Goal: Task Accomplishment & Management: Use online tool/utility

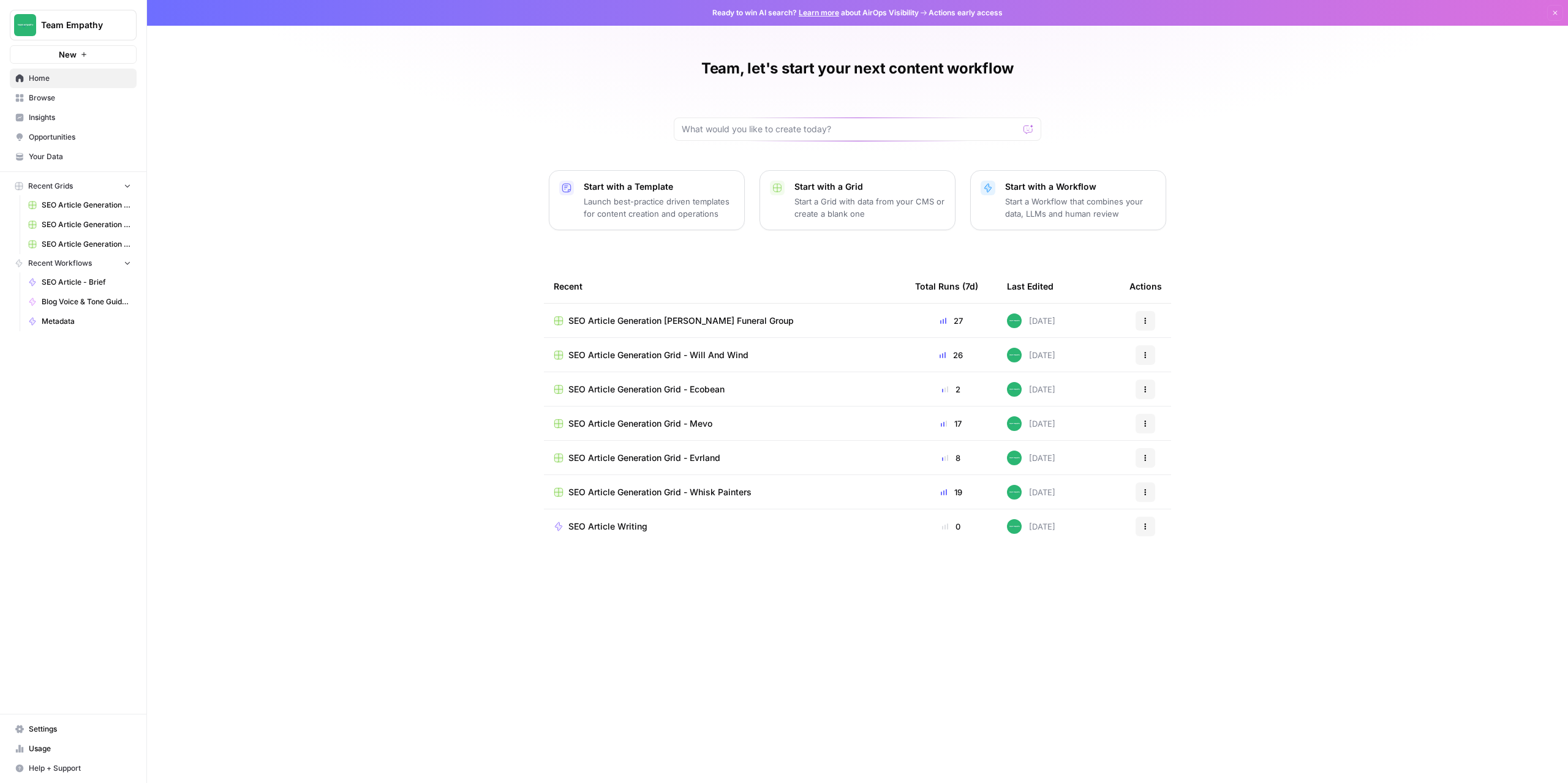
click at [691, 356] on span "SEO Article Generation Grid - Will And Wind" at bounding box center [658, 355] width 180 height 13
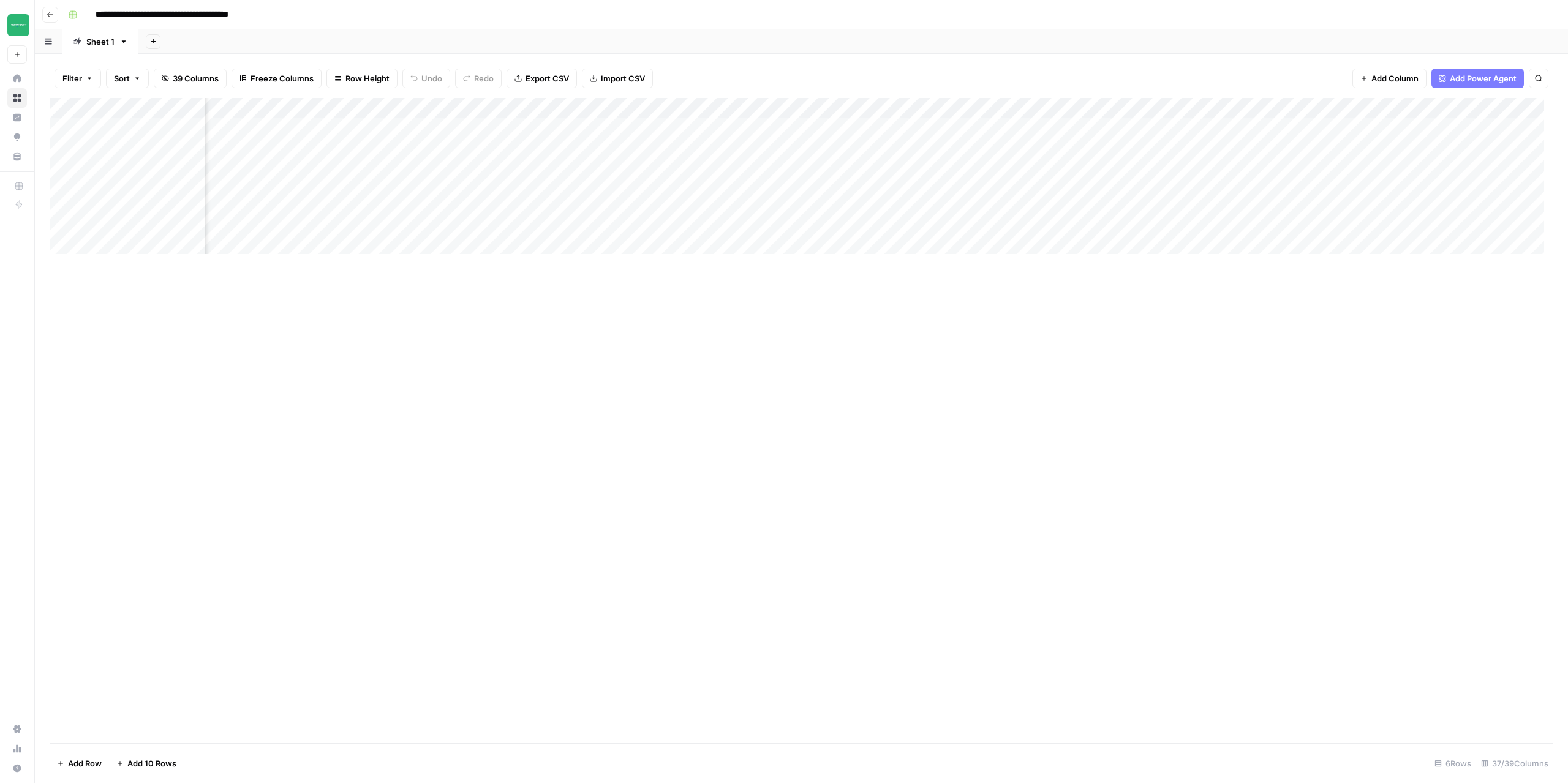
scroll to position [0, 2990]
click at [1465, 132] on div "Add Column" at bounding box center [801, 180] width 1504 height 166
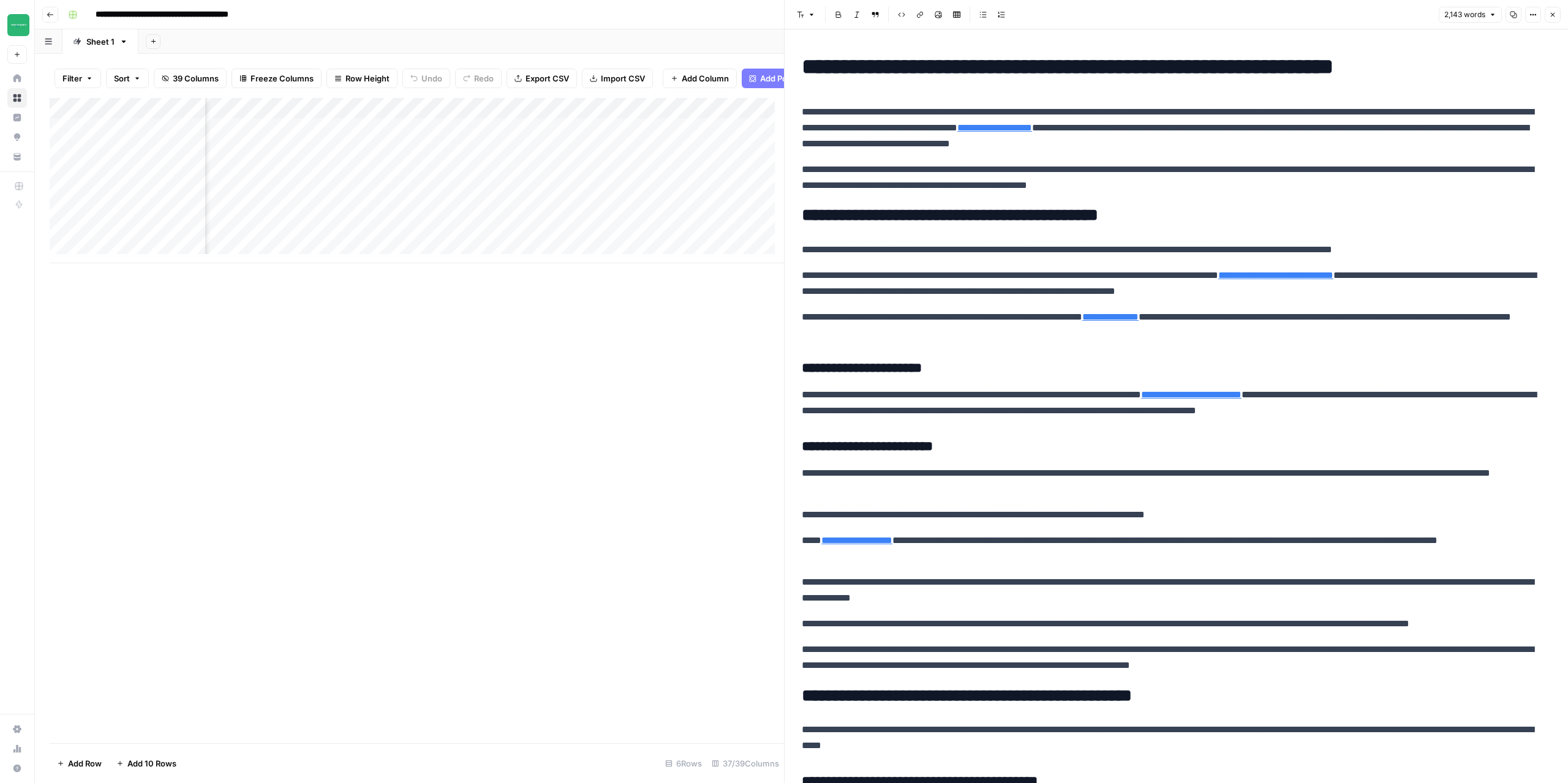
click at [1558, 16] on button "Close" at bounding box center [1553, 15] width 16 height 16
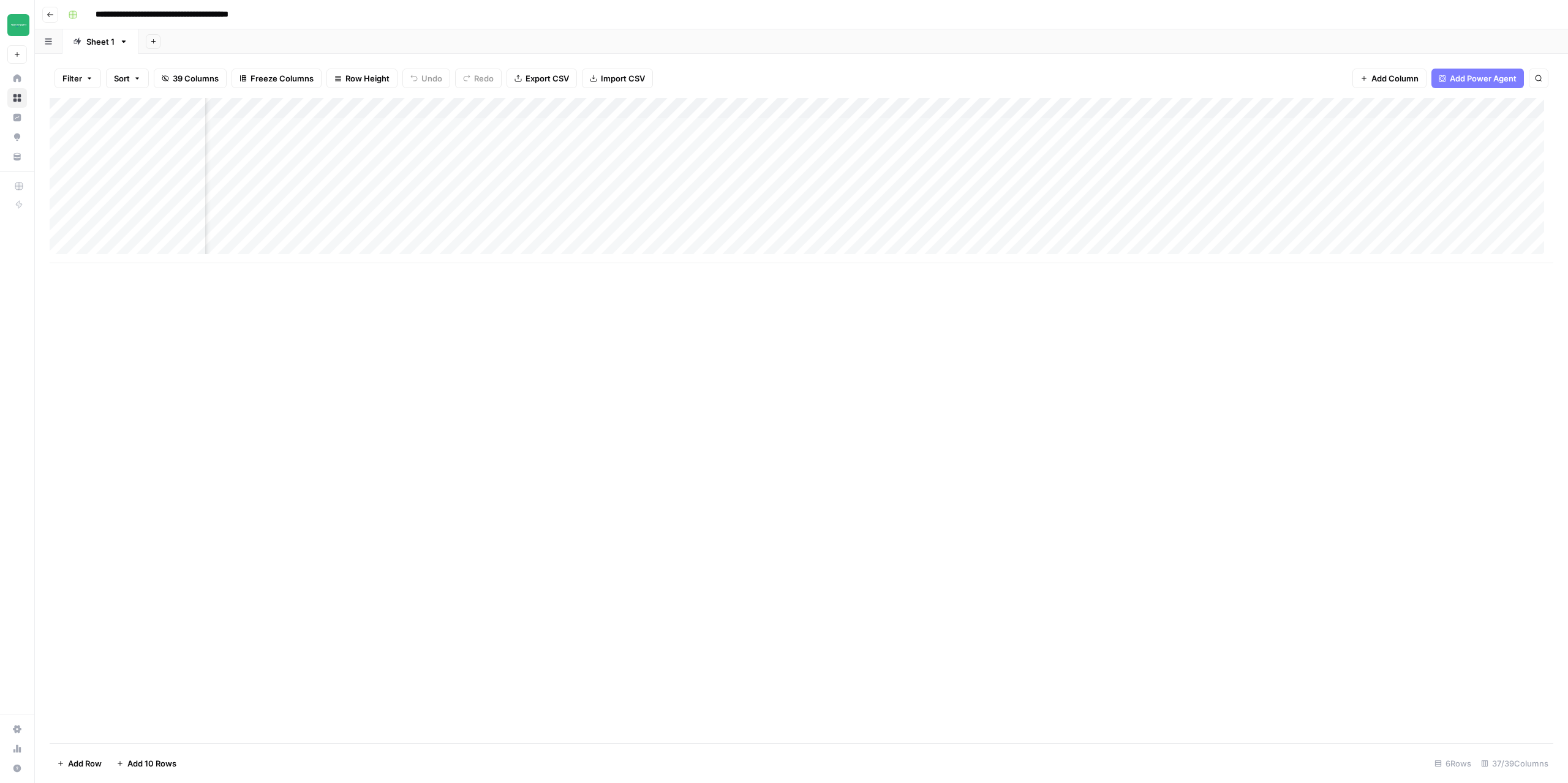
scroll to position [0, 1575]
click at [892, 517] on div "Add Column" at bounding box center [801, 420] width 1504 height 645
click at [1464, 129] on div "Add Column" at bounding box center [801, 180] width 1504 height 166
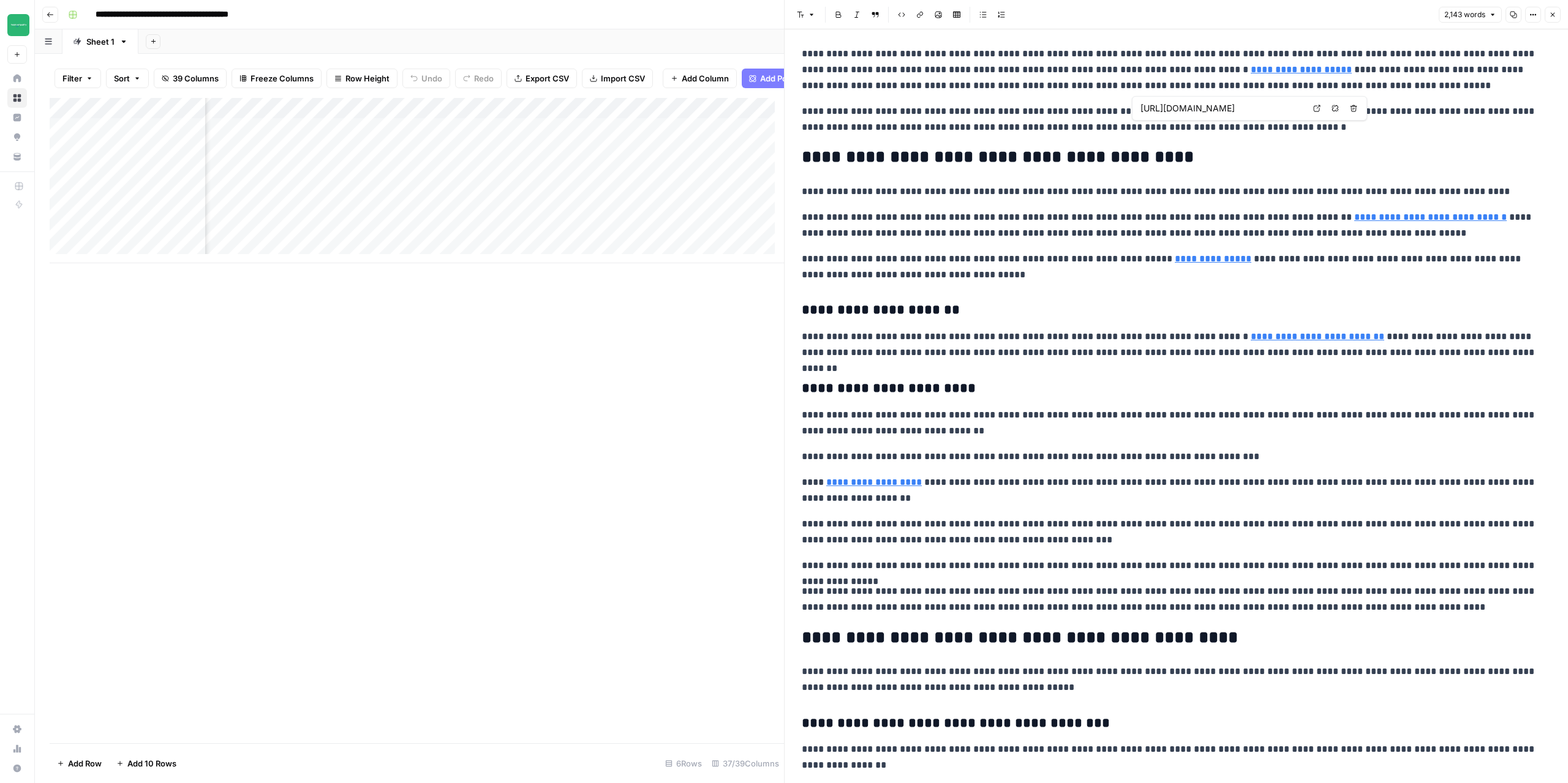
scroll to position [61, 0]
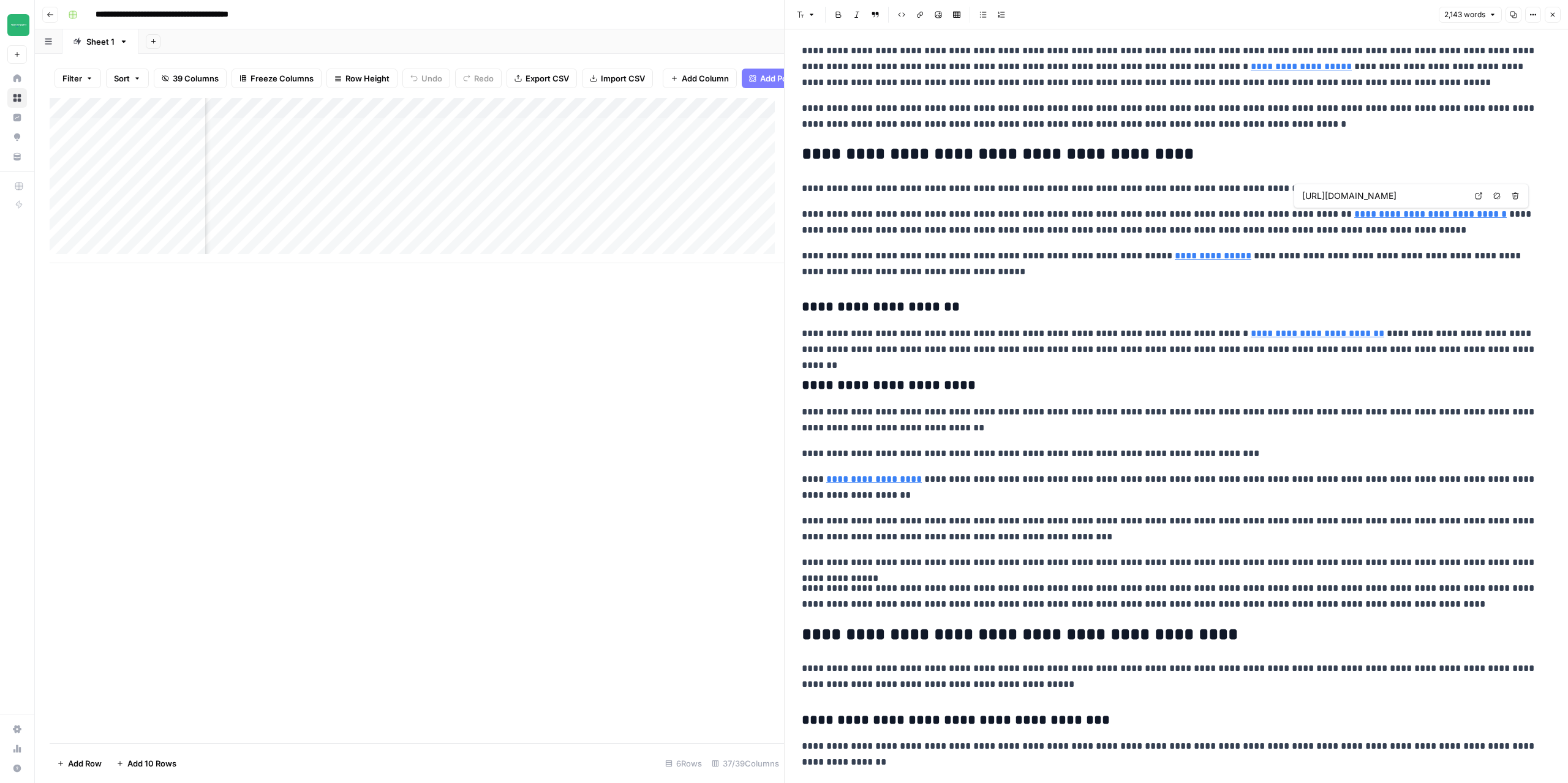
type input "https://willandwind.com.au/collections/microfibre-towels"
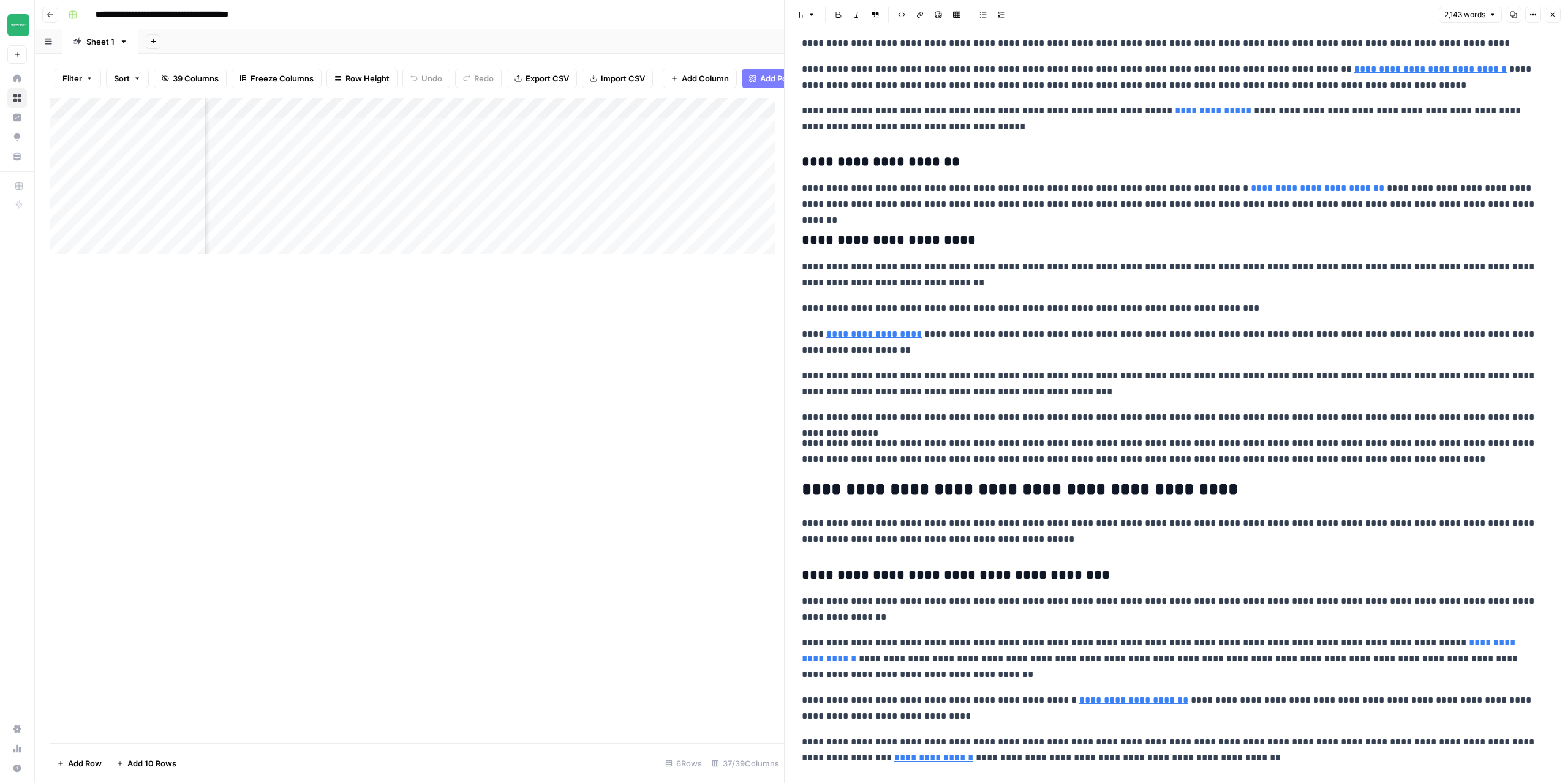
scroll to position [205, 0]
click at [1547, 17] on button "Close" at bounding box center [1553, 15] width 16 height 16
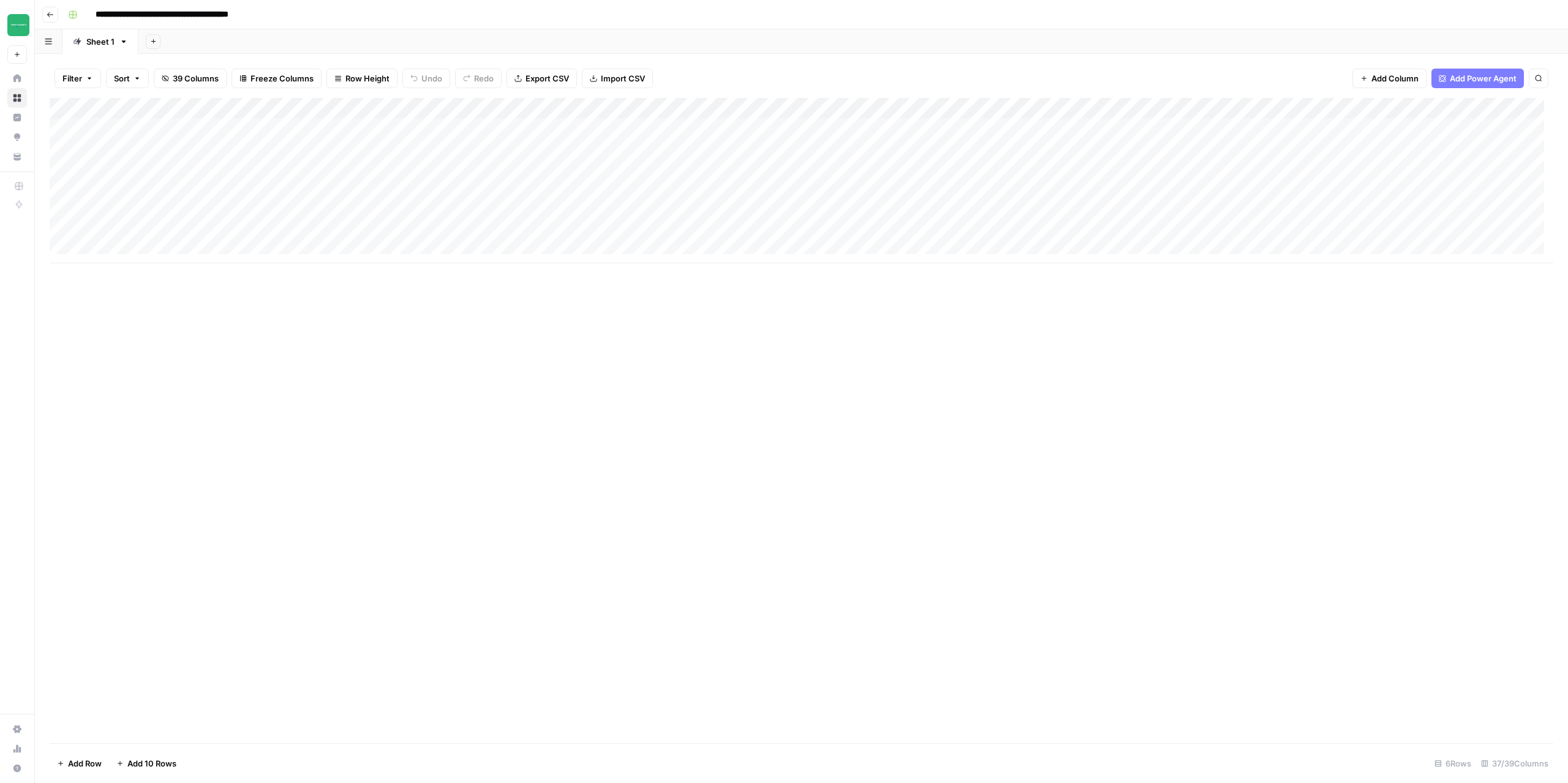
click at [537, 111] on div "Add Column" at bounding box center [801, 180] width 1504 height 166
click at [501, 224] on span "Edit Workflow" at bounding box center [509, 228] width 107 height 13
click at [665, 129] on div "Add Column" at bounding box center [801, 180] width 1504 height 166
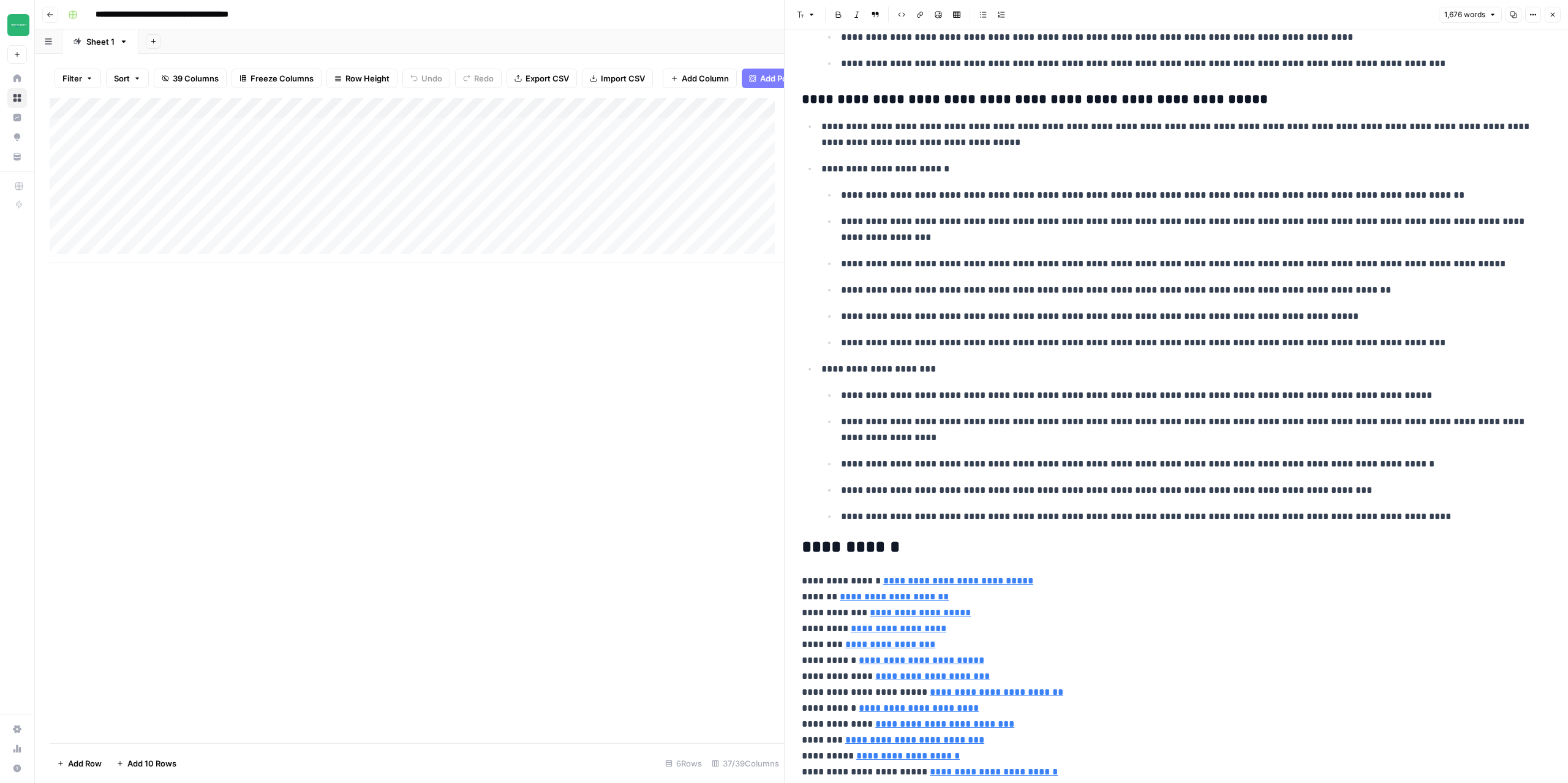
scroll to position [2699, 0]
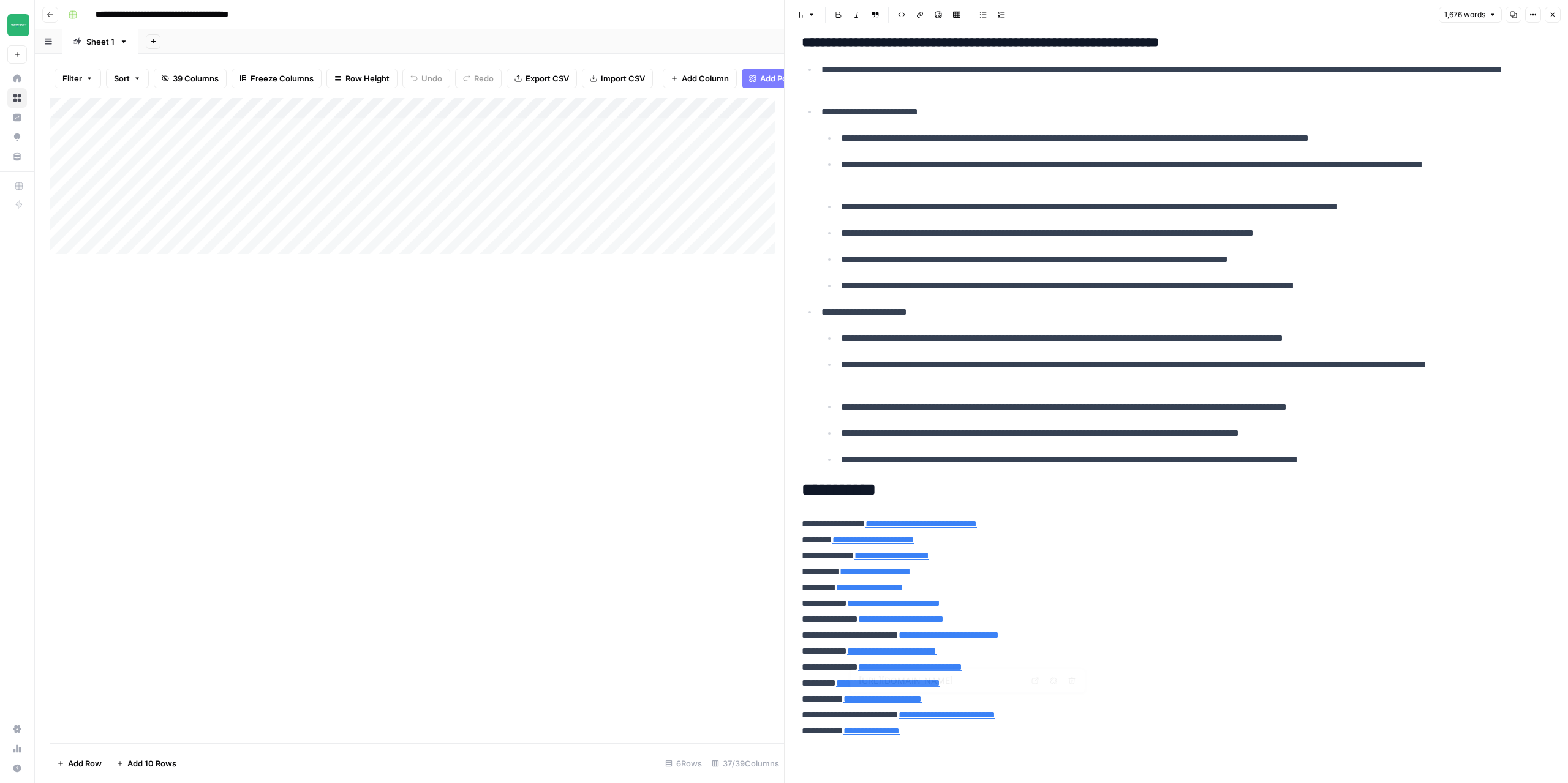
type input "https://nomadix.co"
click at [770, 141] on div "Add Column" at bounding box center [417, 180] width 735 height 166
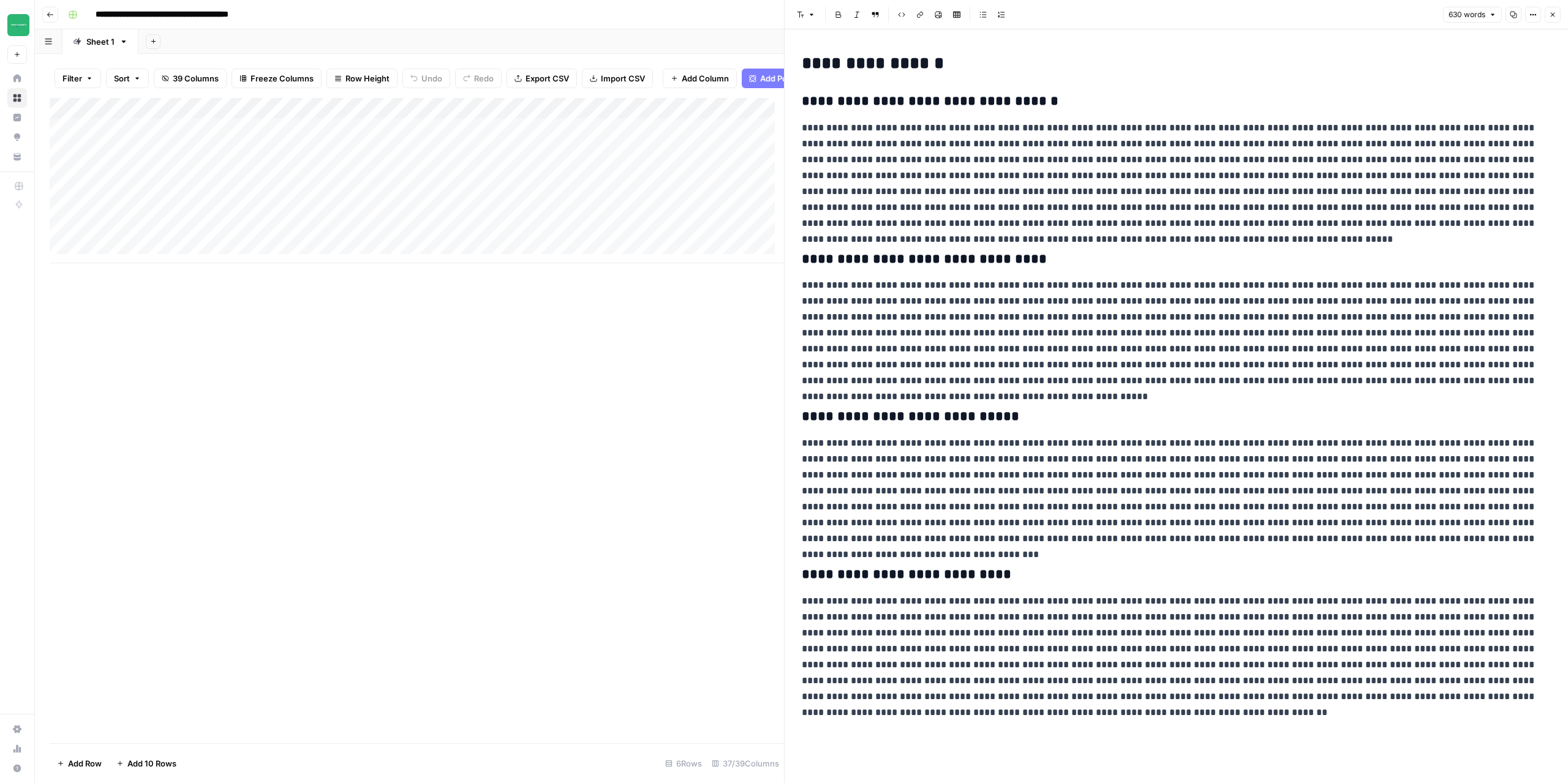
click at [1555, 20] on button "Close" at bounding box center [1553, 15] width 16 height 16
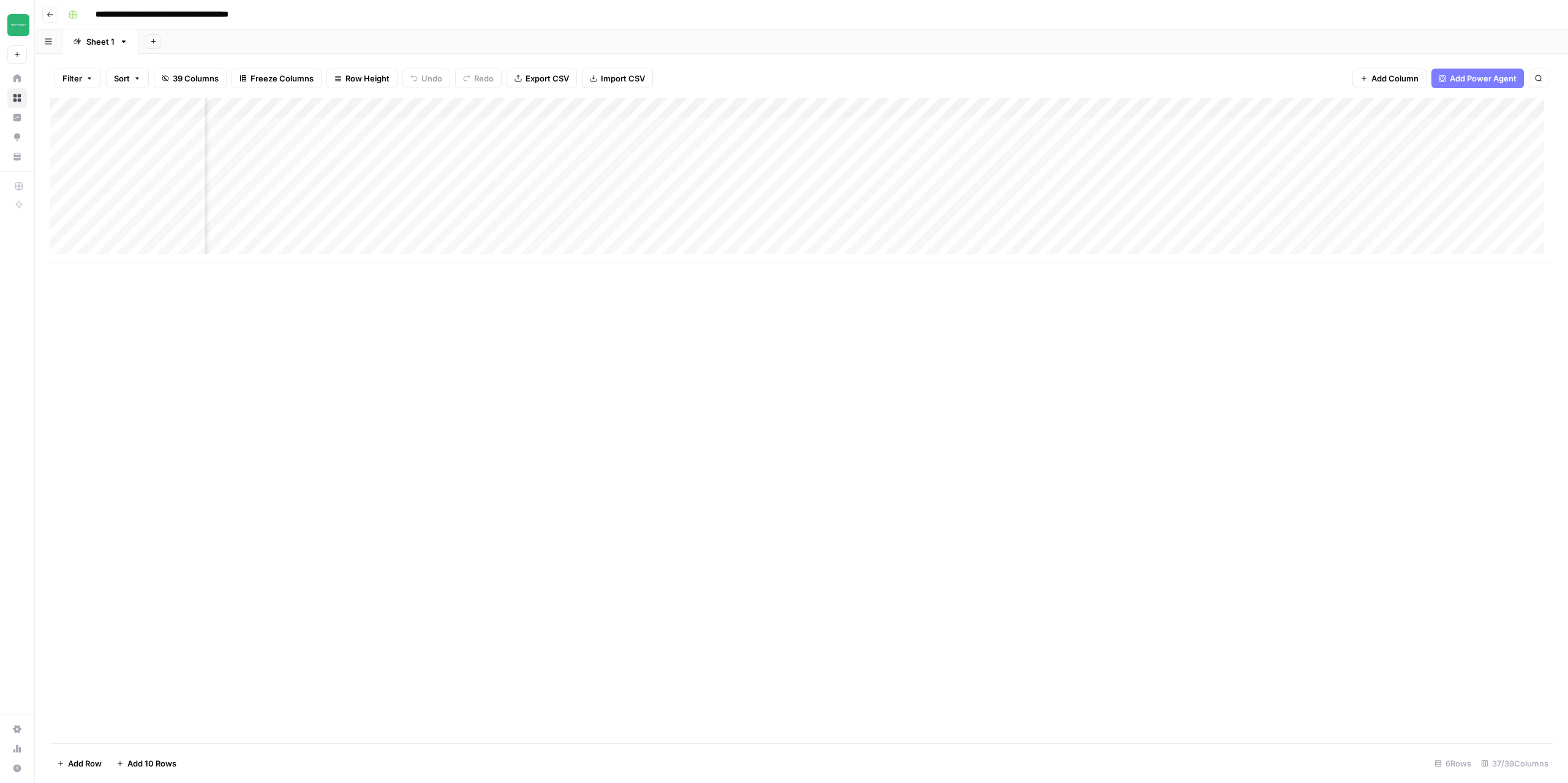
scroll to position [0, 1188]
click at [1000, 127] on div "Add Column" at bounding box center [801, 180] width 1504 height 166
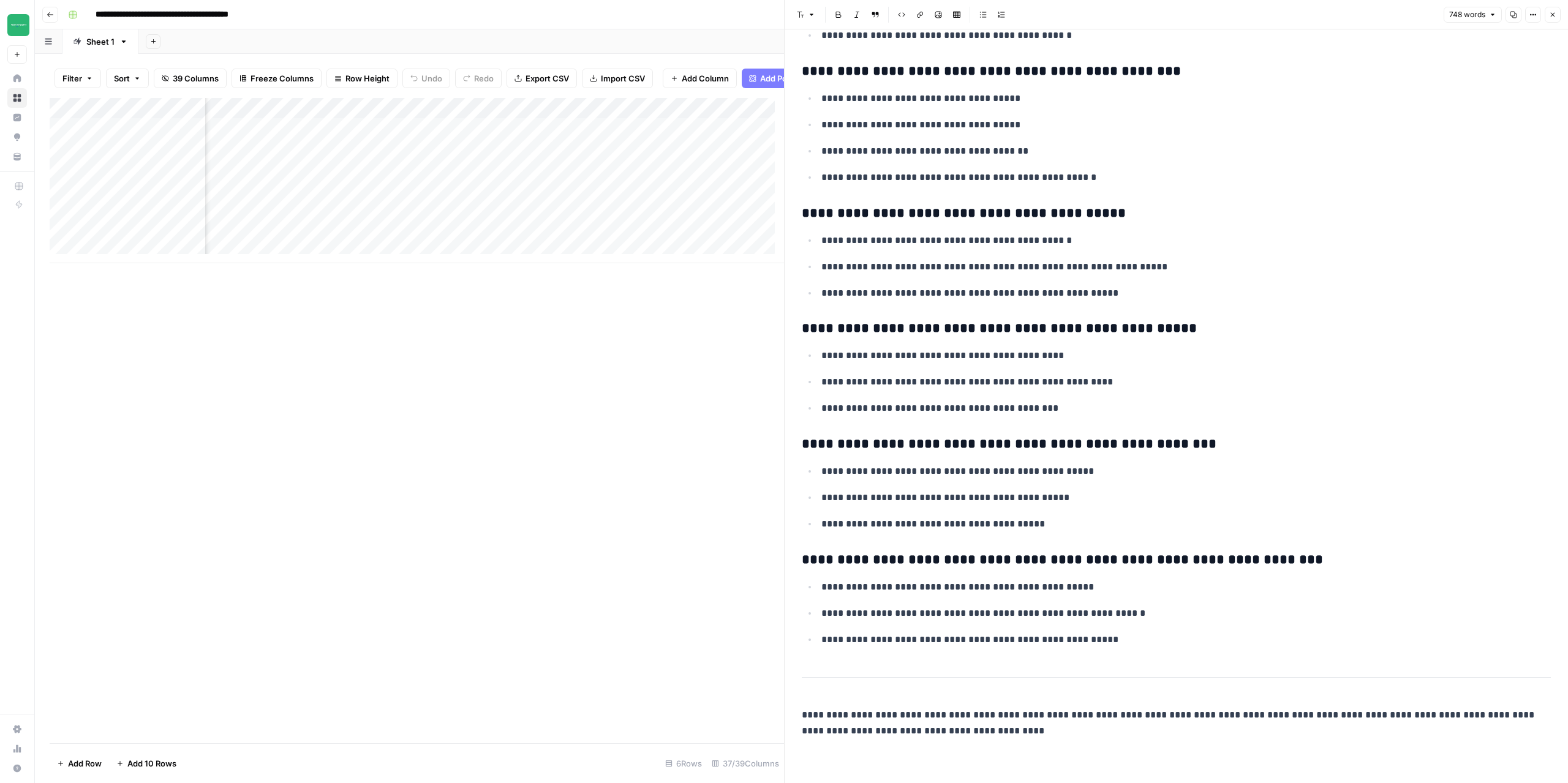
scroll to position [0, 1860]
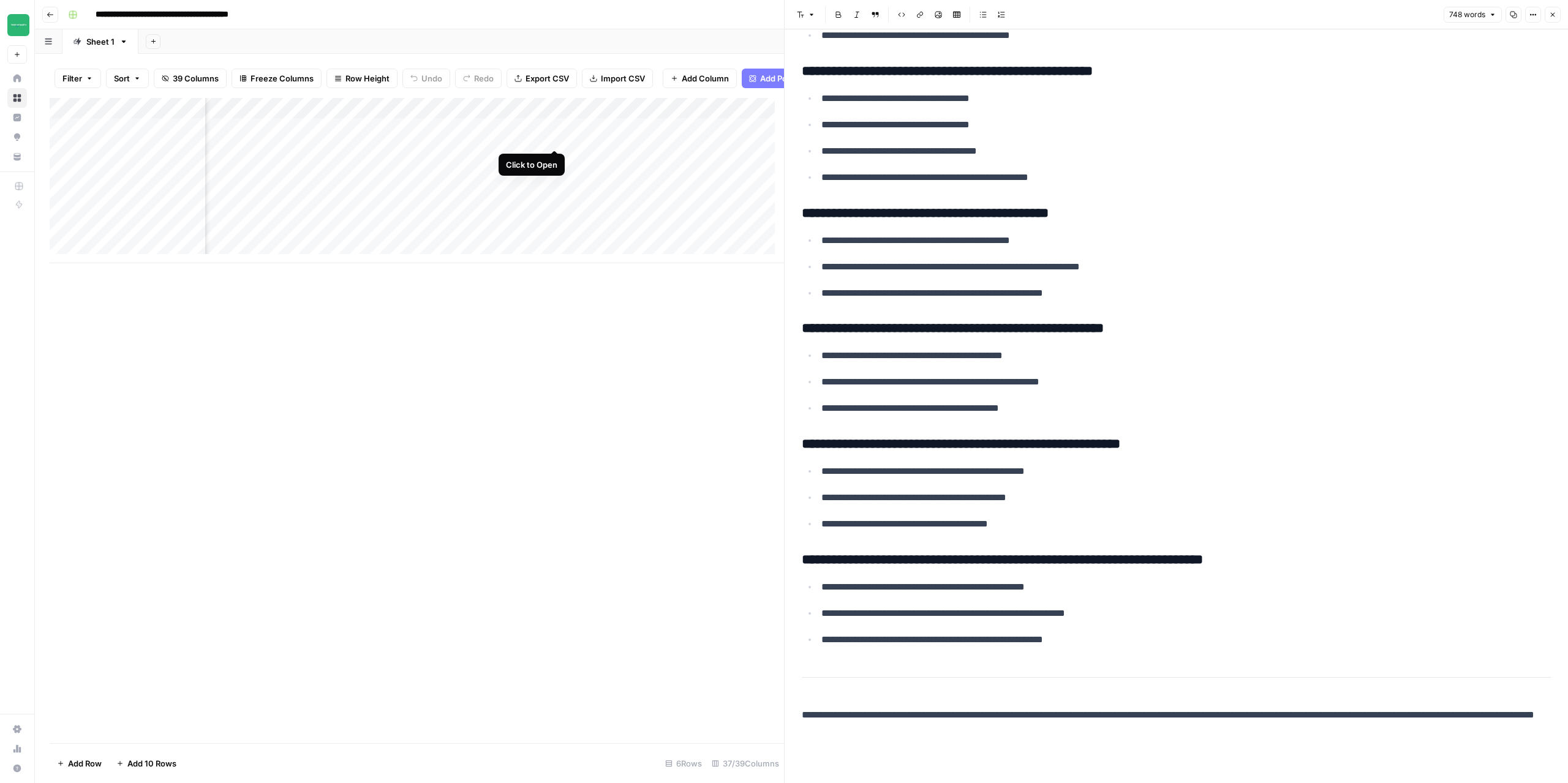
click at [555, 137] on div "Add Column" at bounding box center [417, 180] width 735 height 166
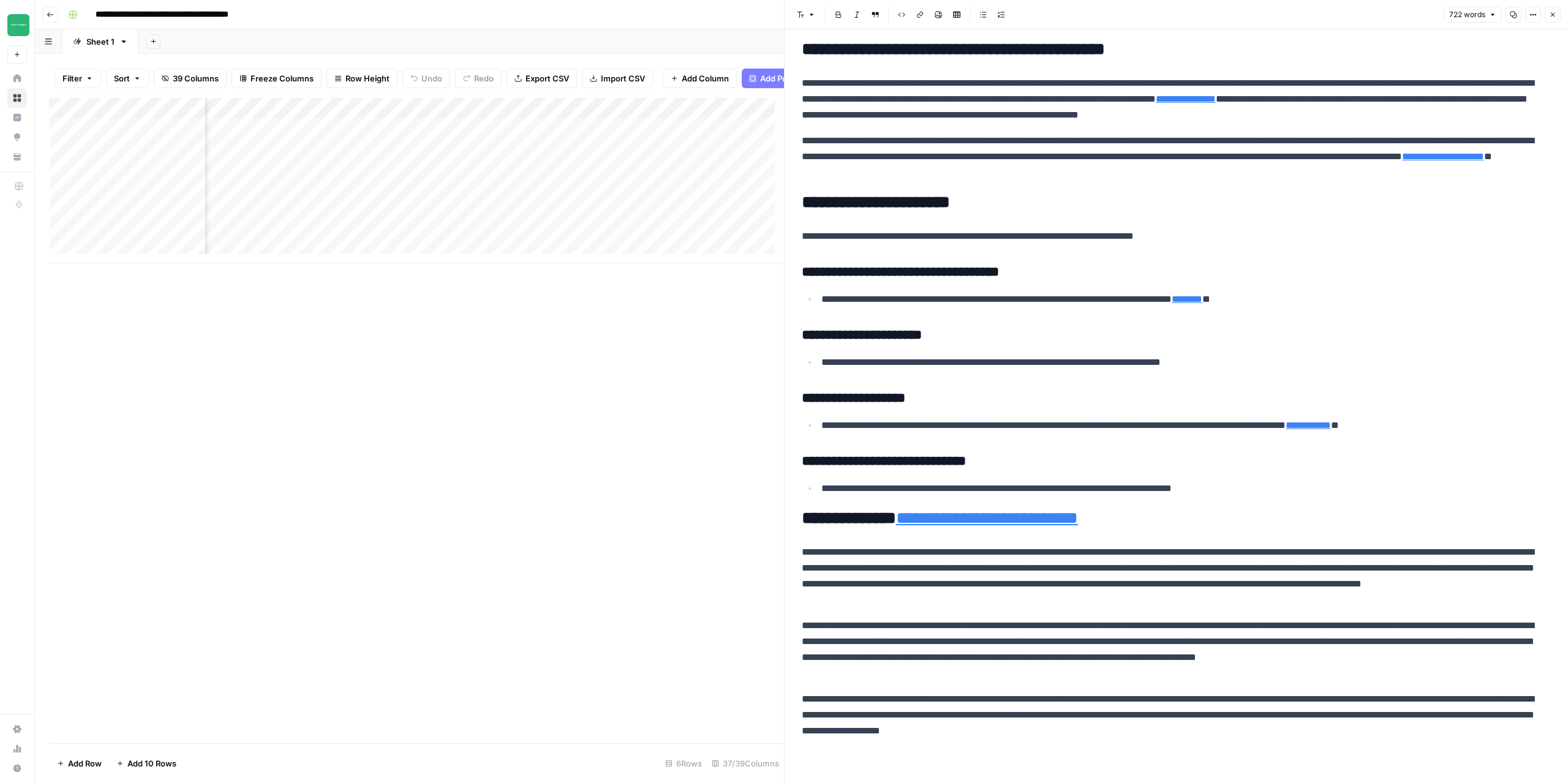
scroll to position [0, 2157]
click at [494, 141] on div "Add Column" at bounding box center [417, 180] width 735 height 166
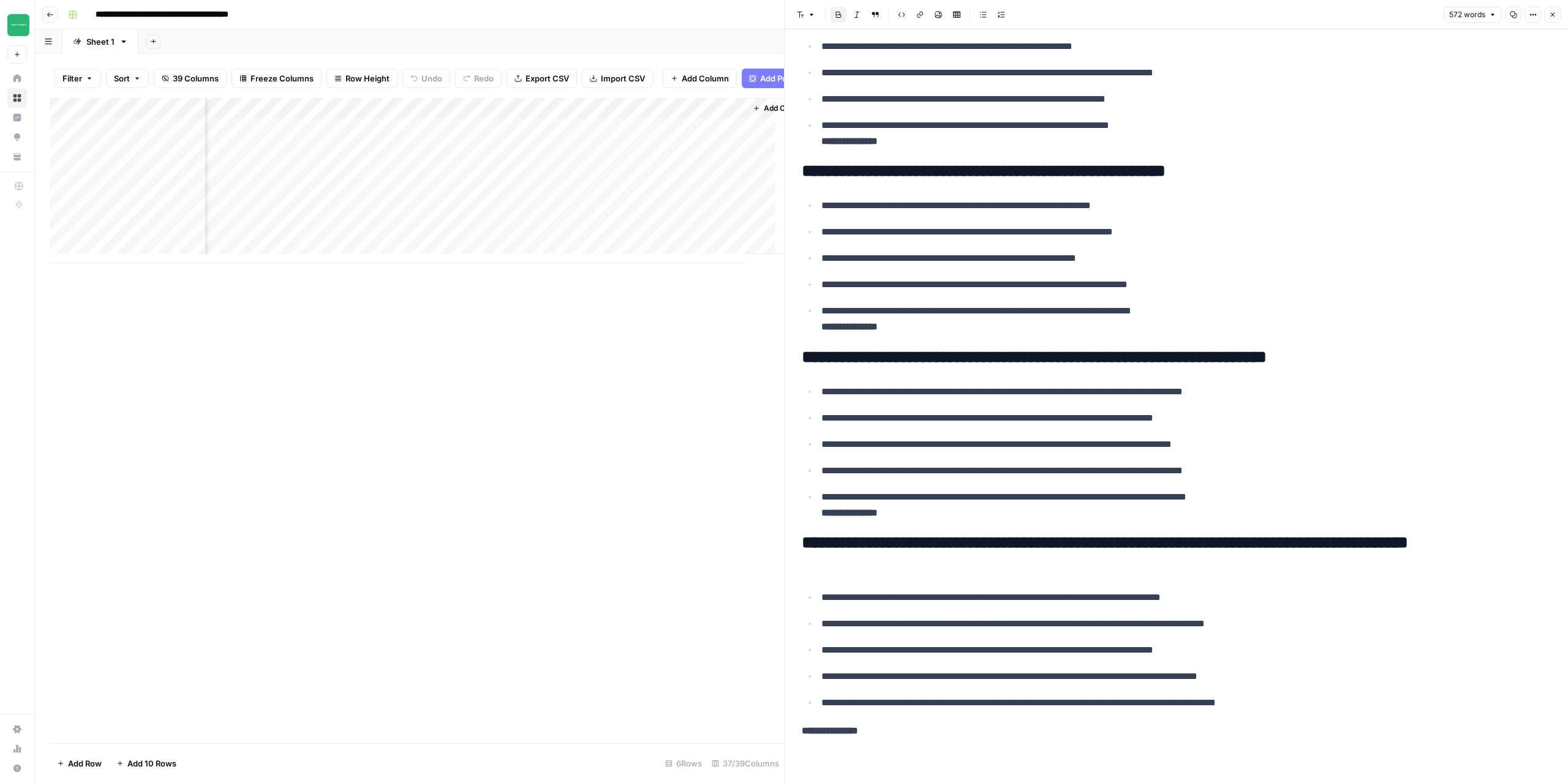
scroll to position [0, 3759]
click at [695, 138] on div "Add Column" at bounding box center [417, 180] width 735 height 166
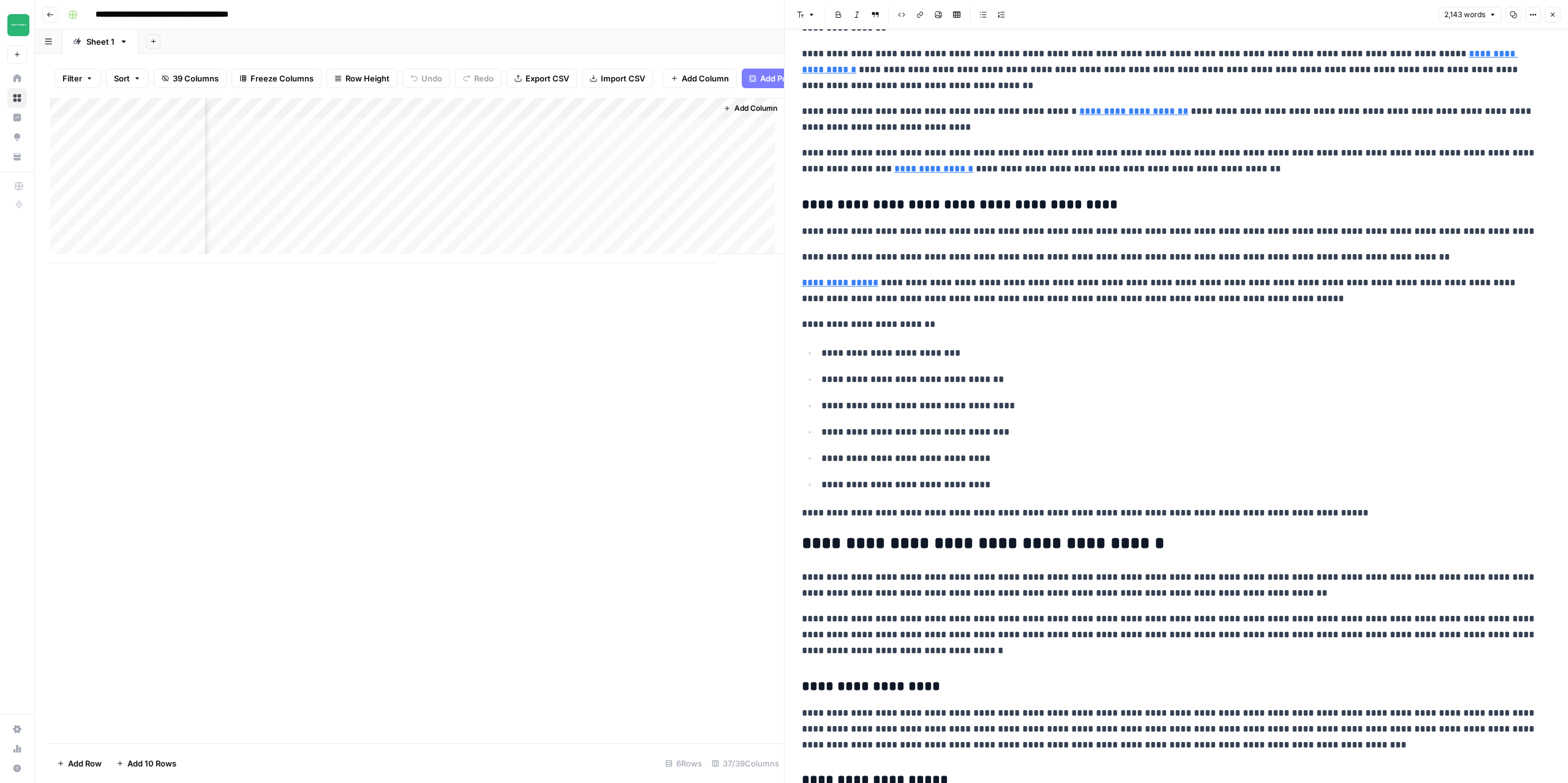
scroll to position [796, 0]
click at [1557, 21] on button "Close" at bounding box center [1553, 15] width 16 height 16
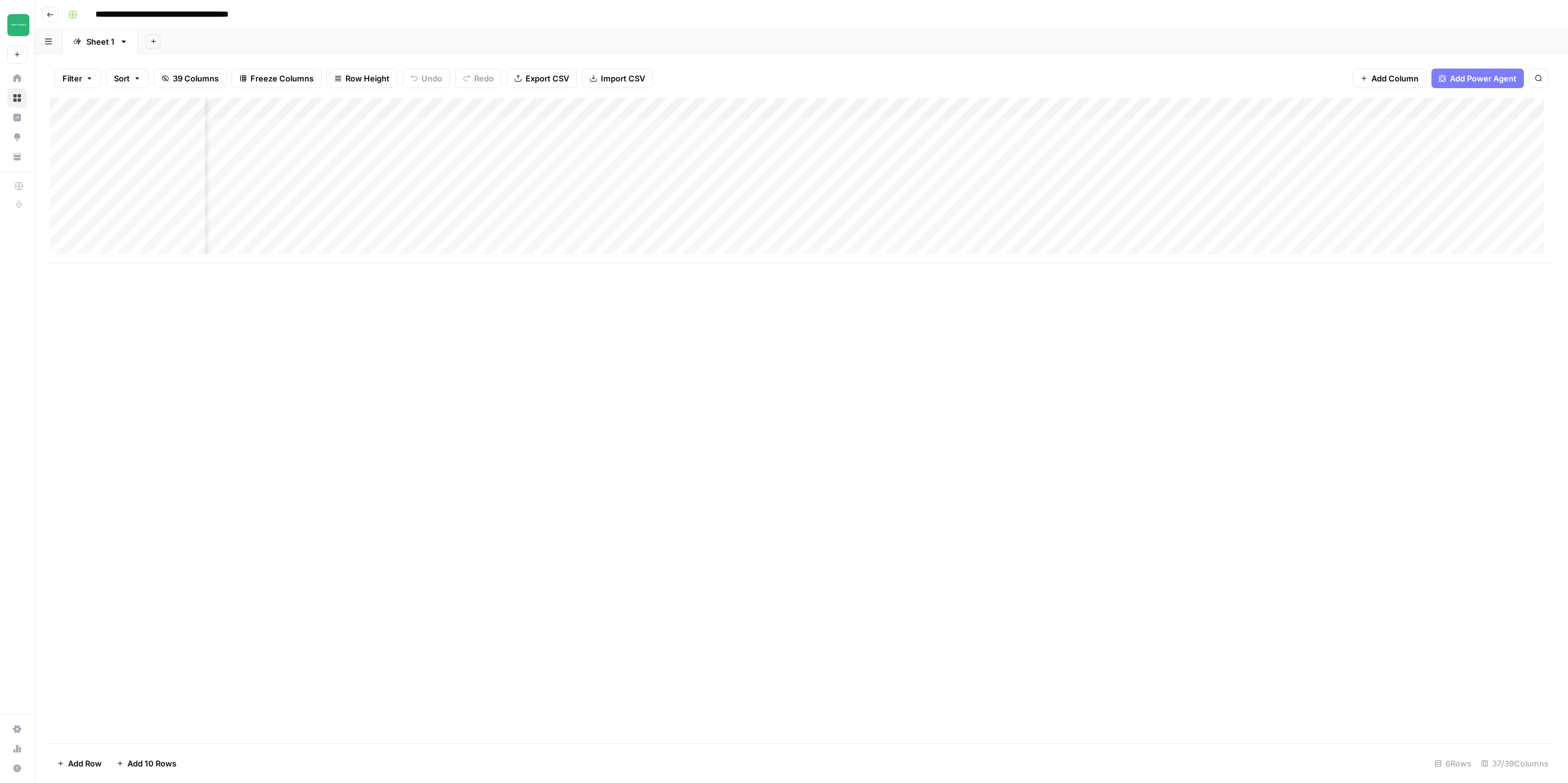
scroll to position [0, 85]
click at [704, 484] on div "Add Column" at bounding box center [801, 420] width 1504 height 645
